Goal: Task Accomplishment & Management: Use online tool/utility

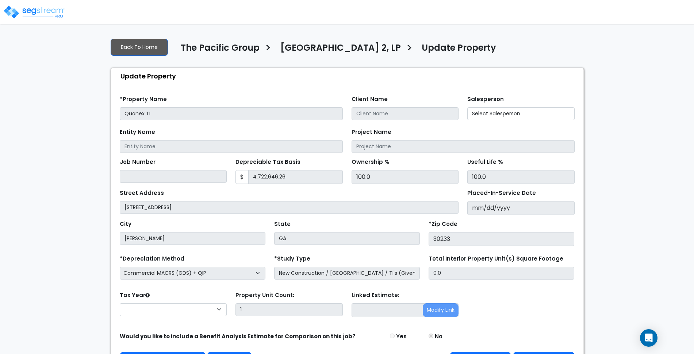
scroll to position [23, 0]
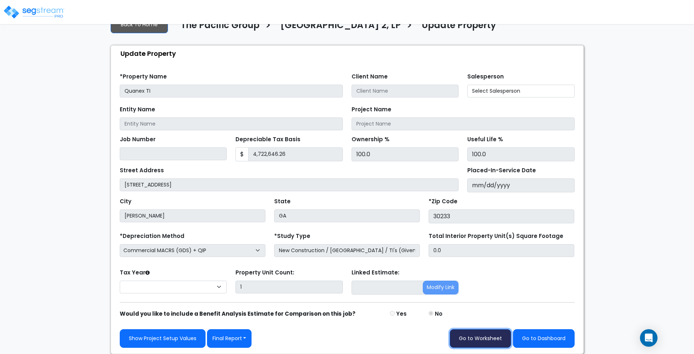
click at [478, 337] on link "Go to Worksheet" at bounding box center [480, 338] width 61 height 19
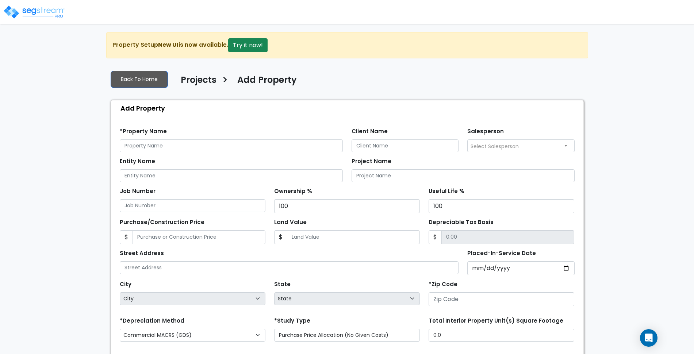
scroll to position [85, 0]
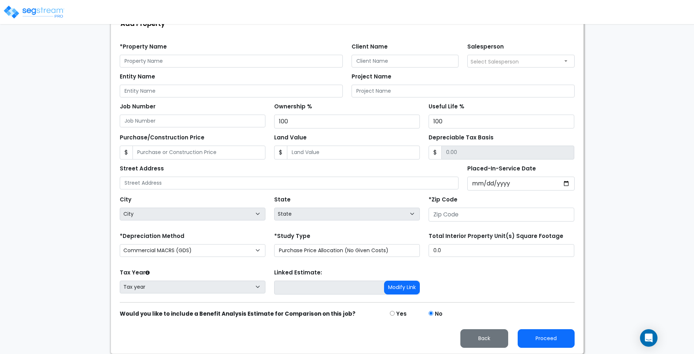
click at [213, 235] on div "*Depreciation Method Commercial MACRS (GDS) Residential Rental MACRS (GDS) Comm…" at bounding box center [192, 245] width 154 height 29
